Goal: Task Accomplishment & Management: Manage account settings

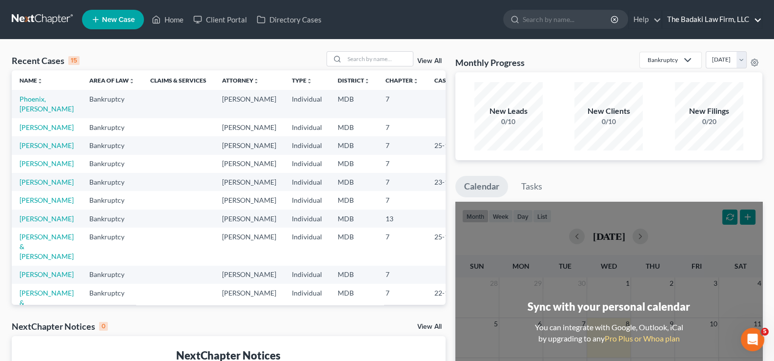
click at [754, 19] on link "The Badaki Law Firm, LLC" at bounding box center [713, 20] width 100 height 18
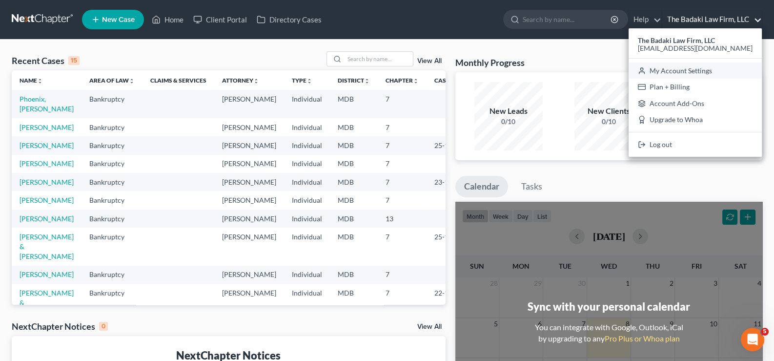
click at [741, 69] on link "My Account Settings" at bounding box center [695, 70] width 133 height 17
select select "24"
select select "21"
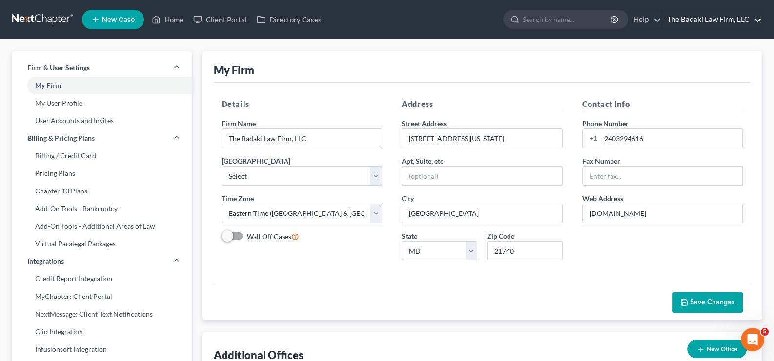
click at [727, 20] on link "The Badaki Law Firm, LLC" at bounding box center [713, 20] width 100 height 18
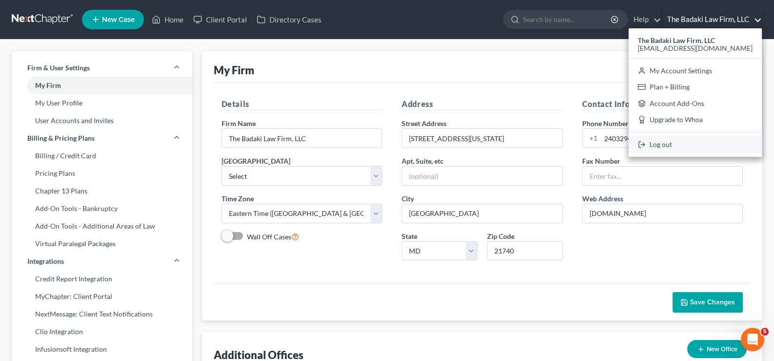
click at [698, 145] on link "Log out" at bounding box center [695, 144] width 133 height 17
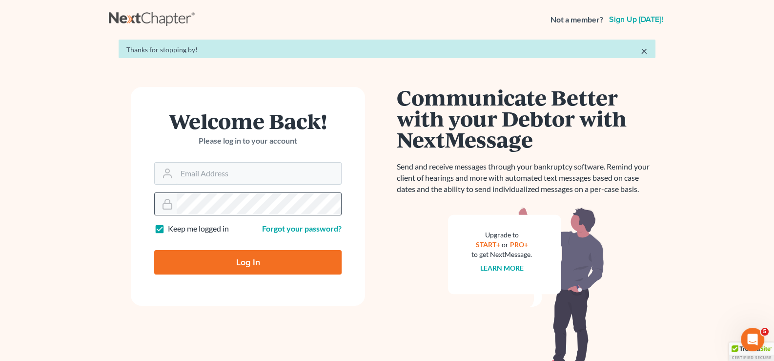
type input "[EMAIL_ADDRESS][DOMAIN_NAME]"
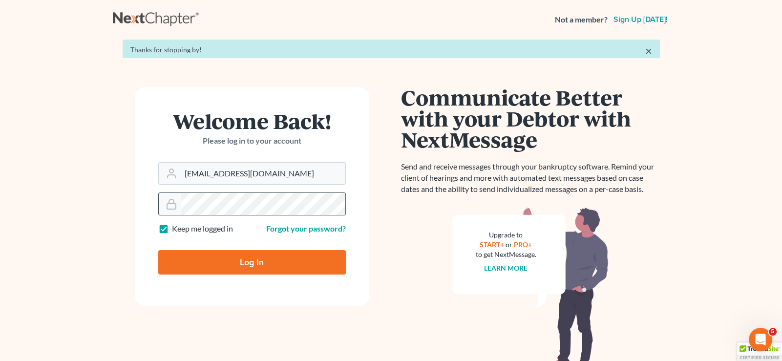
click at [164, 213] on form "Welcome Back! Please log in to your account Email Address [EMAIL_ADDRESS][DOMAI…" at bounding box center [252, 196] width 234 height 218
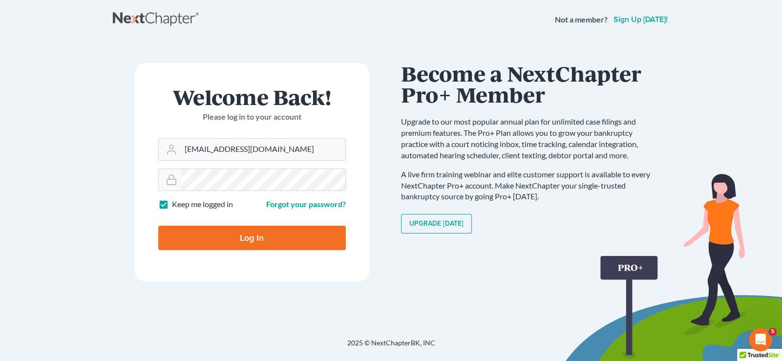
click at [99, 150] on main "× Thanks for stopping by! Welcome Back! Please log in to your account Email Add…" at bounding box center [391, 176] width 782 height 275
click at [260, 235] on input "Log In" at bounding box center [251, 238] width 187 height 24
type input "Thinking..."
